Goal: Task Accomplishment & Management: Use online tool/utility

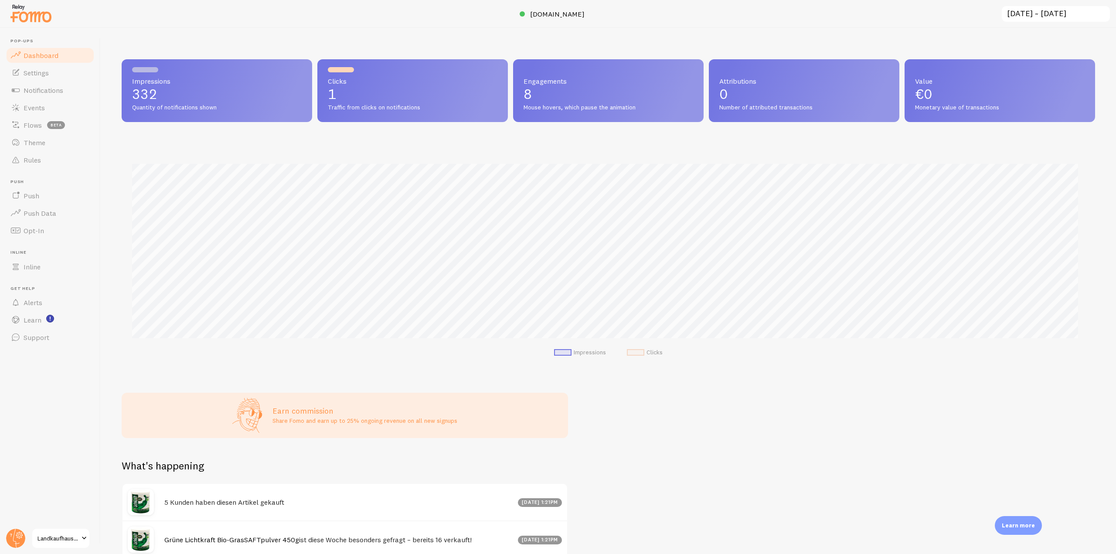
scroll to position [435784, 435046]
click at [54, 163] on link "Rules" at bounding box center [50, 159] width 90 height 17
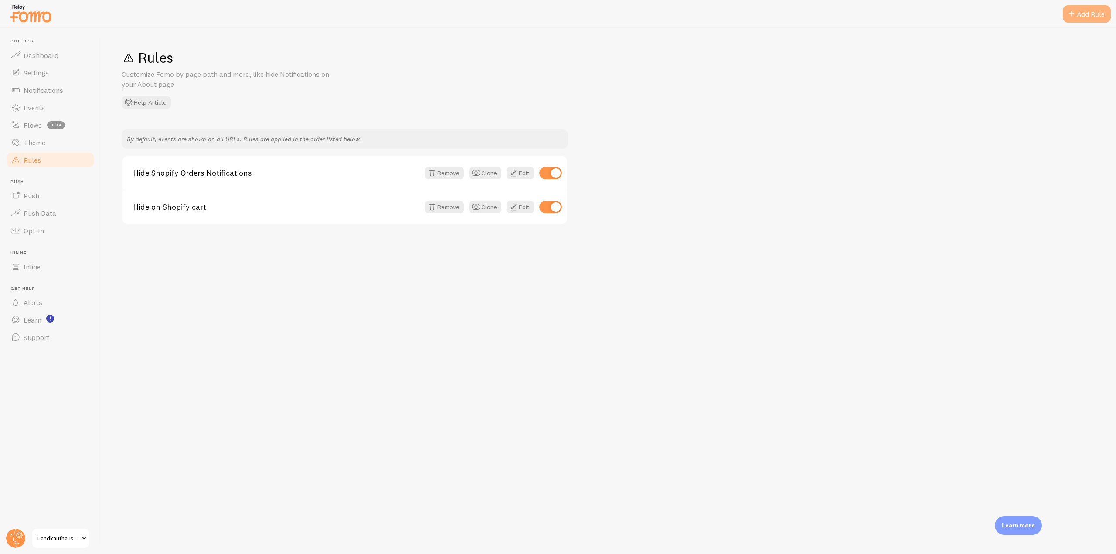
click at [1079, 11] on div "Add Rule" at bounding box center [1087, 13] width 48 height 17
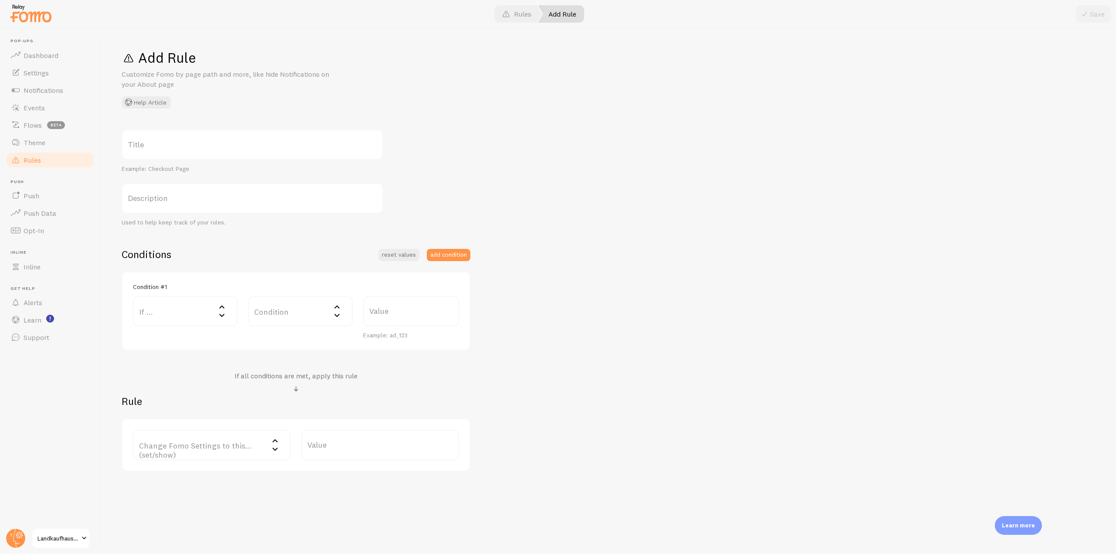
click at [186, 157] on label "Title" at bounding box center [253, 144] width 262 height 31
click at [186, 157] on input "Title" at bounding box center [253, 144] width 262 height 31
click at [514, 15] on link "Rules" at bounding box center [517, 13] width 50 height 17
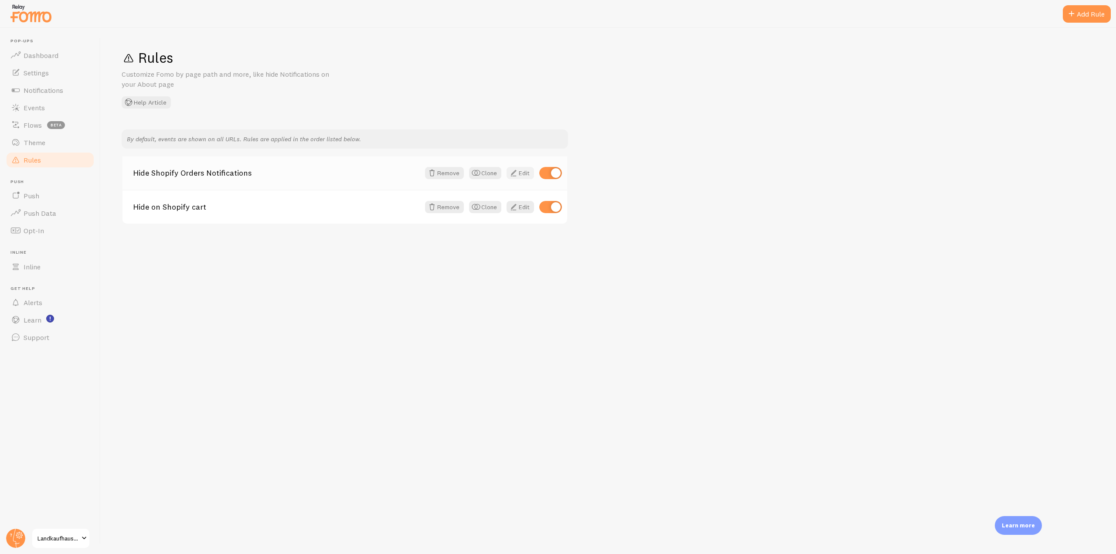
click at [524, 174] on link "Edit" at bounding box center [520, 173] width 27 height 12
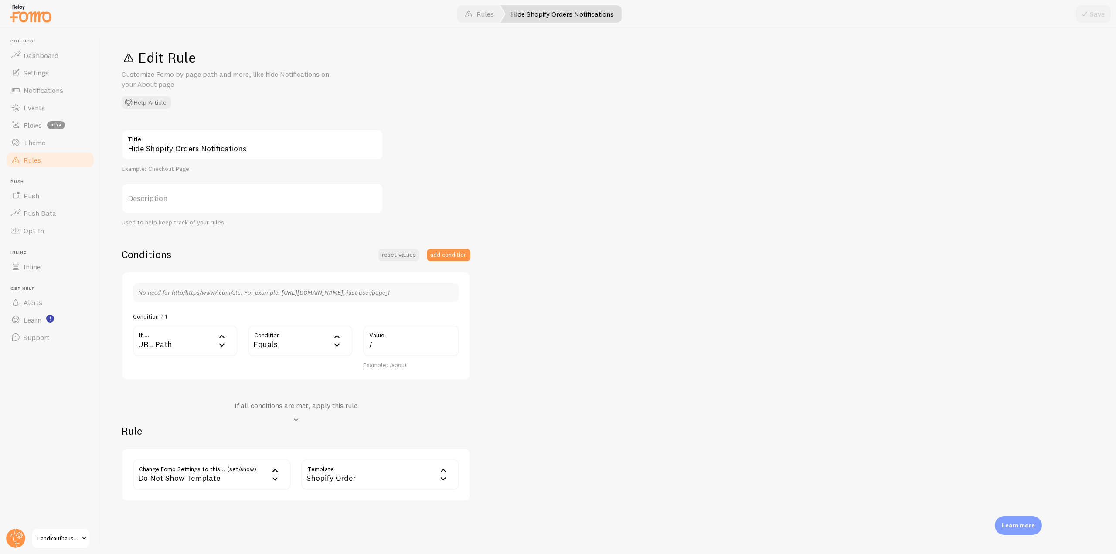
click at [206, 338] on div "URL Path" at bounding box center [185, 341] width 105 height 31
click at [178, 427] on li "URL Host" at bounding box center [185, 429] width 103 height 15
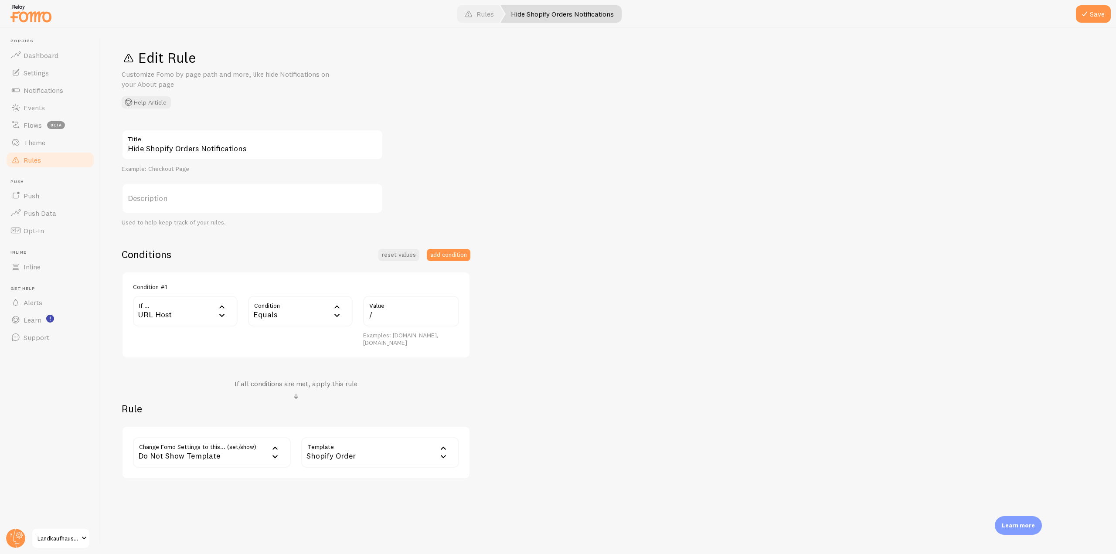
click at [322, 310] on div "Equals" at bounding box center [300, 311] width 105 height 31
click at [301, 339] on li "Equals" at bounding box center [300, 339] width 103 height 15
drag, startPoint x: 387, startPoint y: 317, endPoint x: 368, endPoint y: 313, distance: 19.9
click at [368, 313] on input "/" at bounding box center [411, 311] width 96 height 31
paste input "[URL][DOMAIN_NAME]"
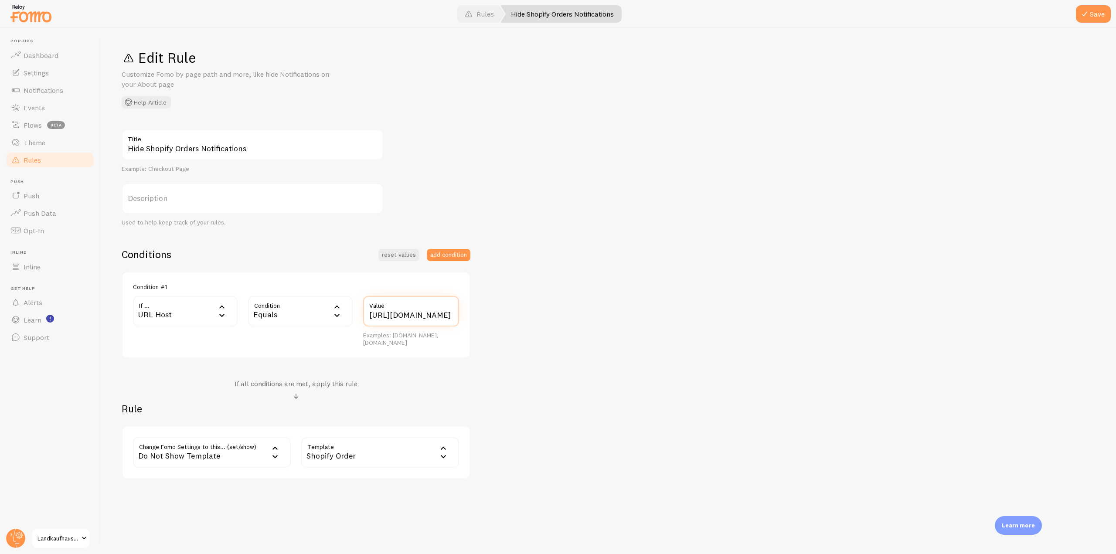
scroll to position [0, 14]
type input "[URL][DOMAIN_NAME]"
click at [1089, 17] on span at bounding box center [1085, 14] width 10 height 10
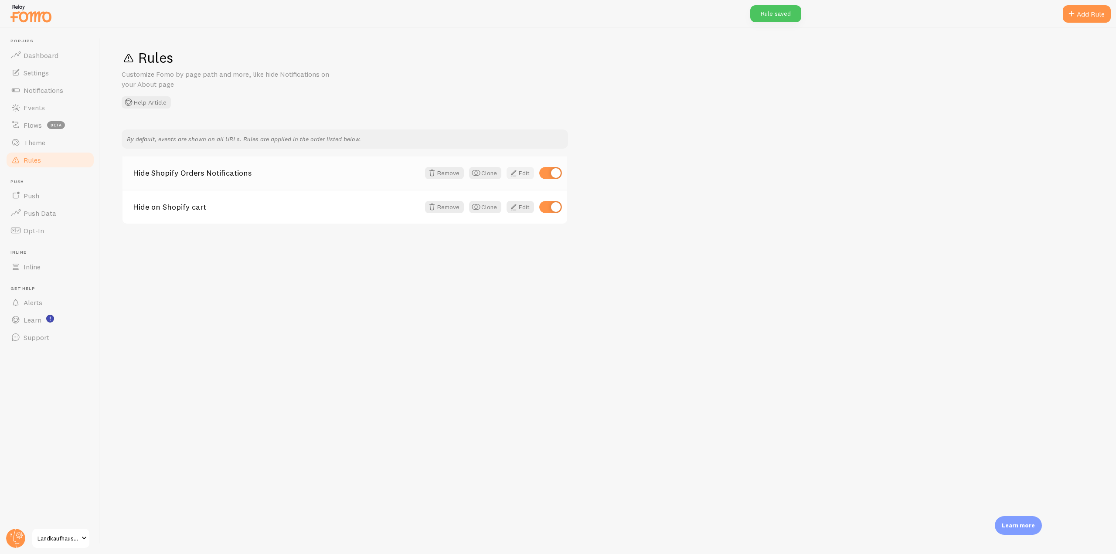
click at [512, 178] on link "Edit" at bounding box center [520, 173] width 27 height 12
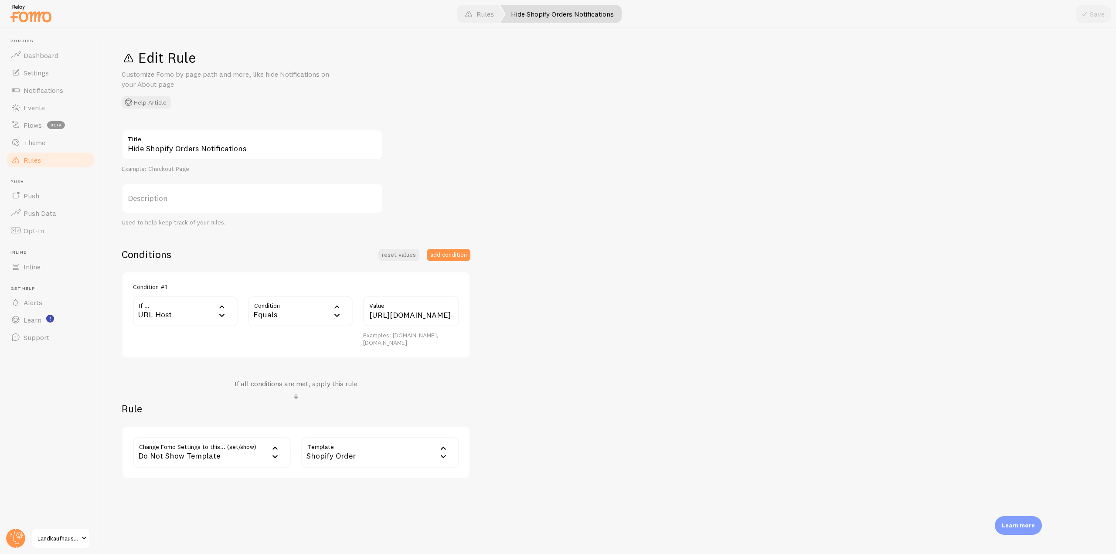
click at [208, 307] on div "URL Host" at bounding box center [185, 311] width 105 height 31
click at [502, 351] on div "Hide Shopify Orders Notifications Title Example: Checkout Page Description Used…" at bounding box center [609, 304] width 974 height 350
drag, startPoint x: 431, startPoint y: 313, endPoint x: 474, endPoint y: 314, distance: 43.6
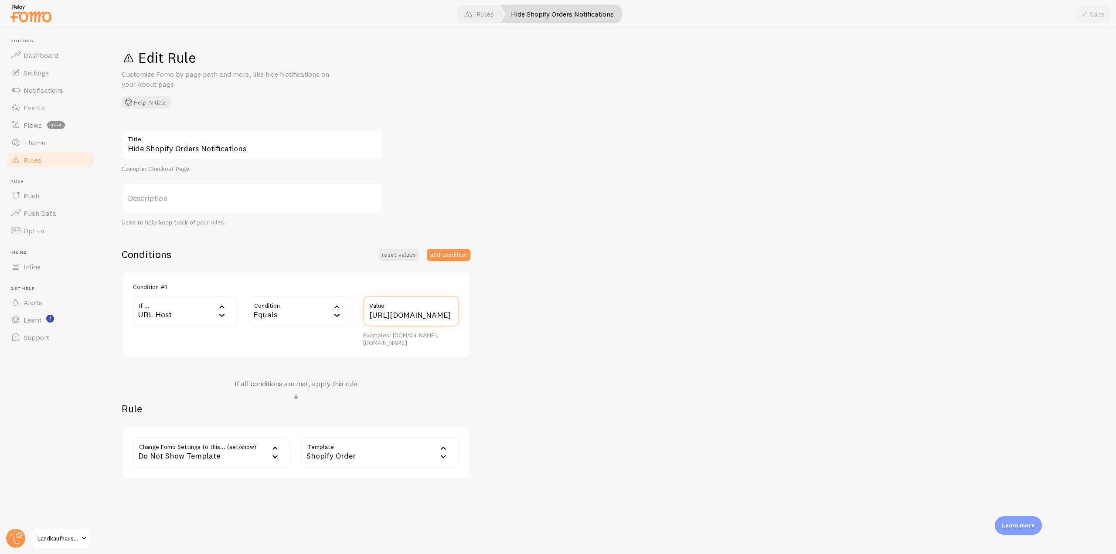
click at [474, 314] on div "Hide Shopify Orders Notifications Title Example: Checkout Page Description Used…" at bounding box center [609, 304] width 974 height 350
click at [456, 315] on input "[URL][DOMAIN_NAME]" at bounding box center [411, 311] width 96 height 31
drag, startPoint x: 381, startPoint y: 314, endPoint x: 334, endPoint y: 316, distance: 47.1
click at [334, 316] on div "If ... url_host URL Host URL Path URL Parameter Home page Mobile Browser URL Ho…" at bounding box center [296, 321] width 337 height 51
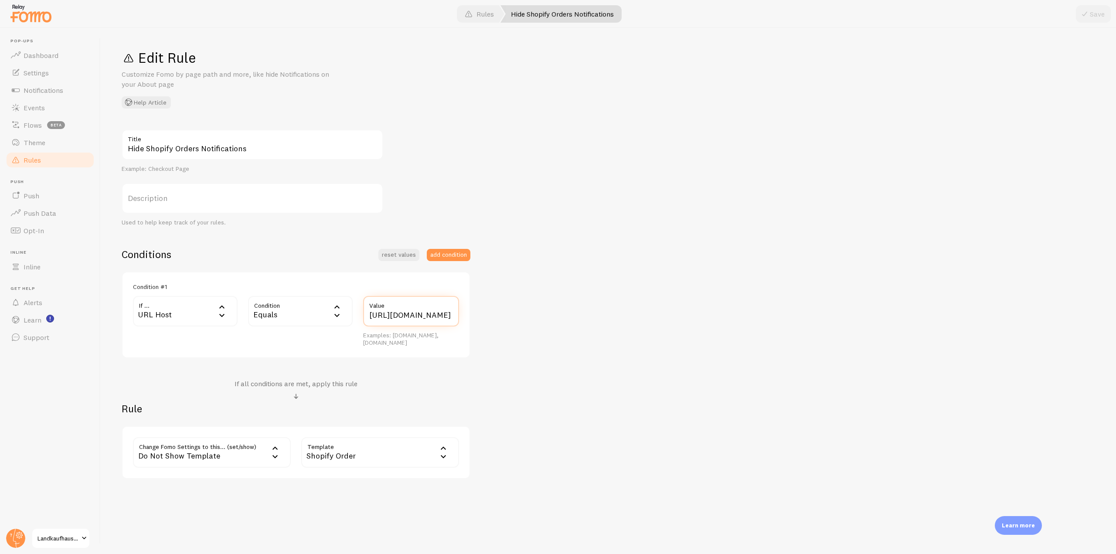
click at [389, 311] on input "[URL][DOMAIN_NAME]" at bounding box center [411, 311] width 96 height 31
click at [389, 313] on input "[URL][DOMAIN_NAME]" at bounding box center [411, 311] width 96 height 31
type input "//[DOMAIN_NAME][URL]"
click at [1097, 10] on button "Save" at bounding box center [1093, 13] width 35 height 17
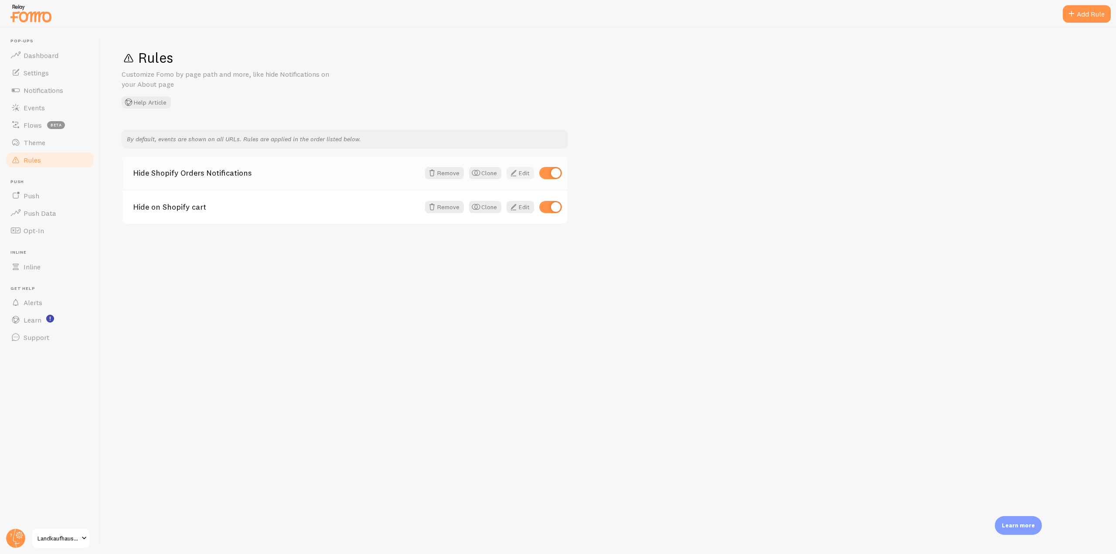
click at [517, 174] on span at bounding box center [513, 173] width 10 height 10
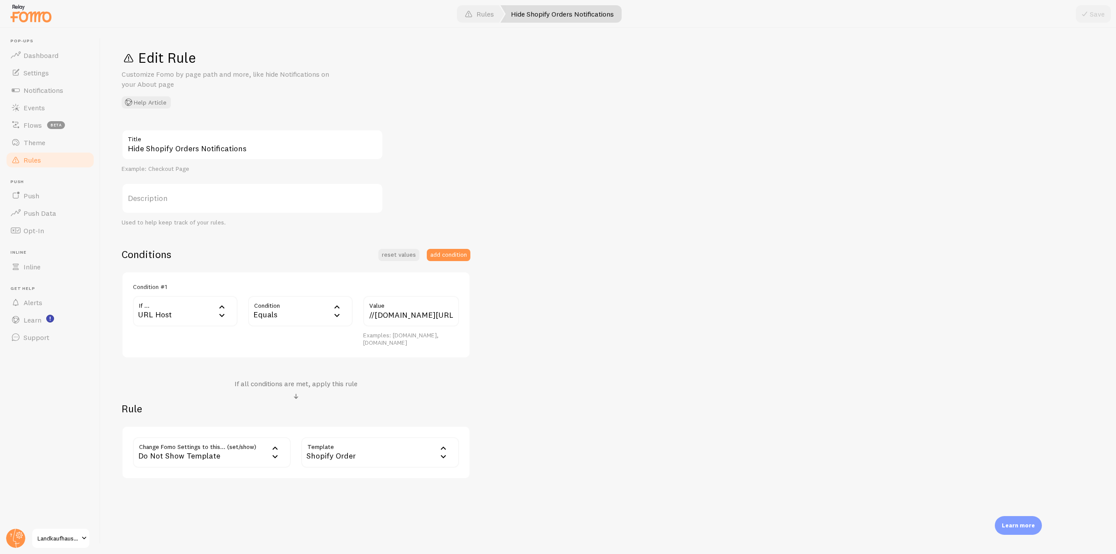
click at [217, 310] on icon at bounding box center [222, 307] width 10 height 10
click at [195, 335] on li "URL Path" at bounding box center [185, 339] width 103 height 15
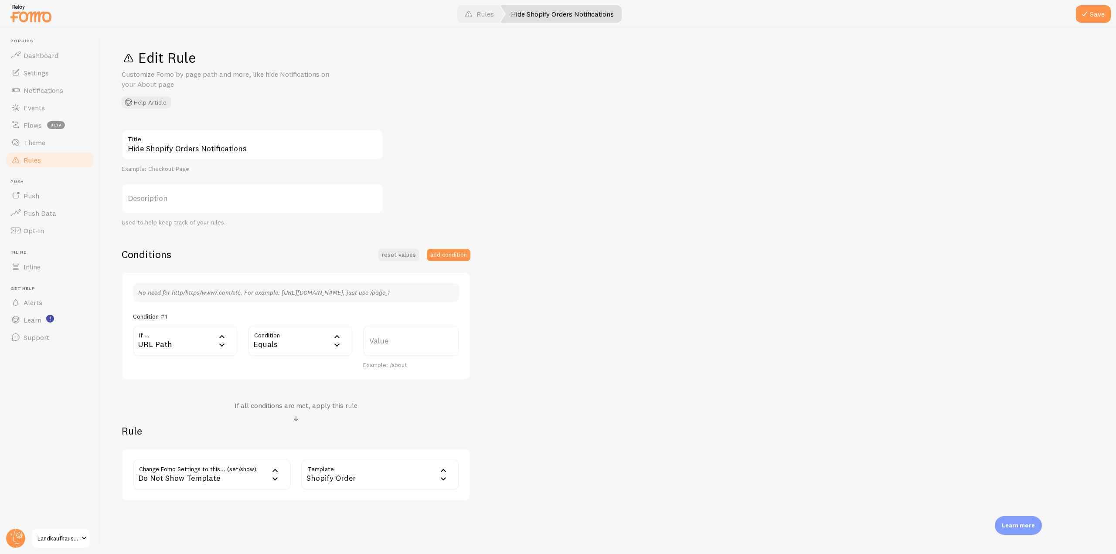
click at [309, 338] on div "Equals" at bounding box center [300, 341] width 105 height 31
click at [288, 425] on li "Does Not Contain" at bounding box center [300, 429] width 103 height 15
click at [407, 346] on label "Value" at bounding box center [411, 341] width 96 height 31
click at [407, 346] on input "Value" at bounding box center [411, 341] width 96 height 31
type input "ShopifyOrder"
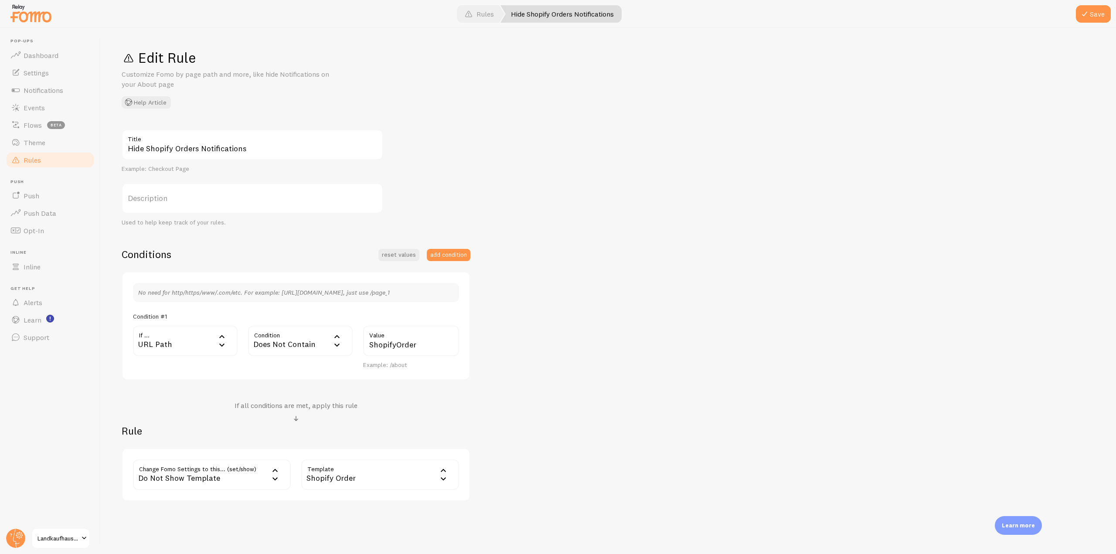
click at [205, 476] on div "Do Not Show Template" at bounding box center [212, 475] width 158 height 31
click at [187, 519] on li "Do Not Show Template" at bounding box center [212, 517] width 156 height 15
click at [372, 490] on label "Template" at bounding box center [380, 475] width 158 height 31
click at [358, 536] on li "Shopify Order" at bounding box center [380, 532] width 156 height 15
click at [1092, 7] on button "Save" at bounding box center [1093, 13] width 35 height 17
